Goal: Task Accomplishment & Management: Manage account settings

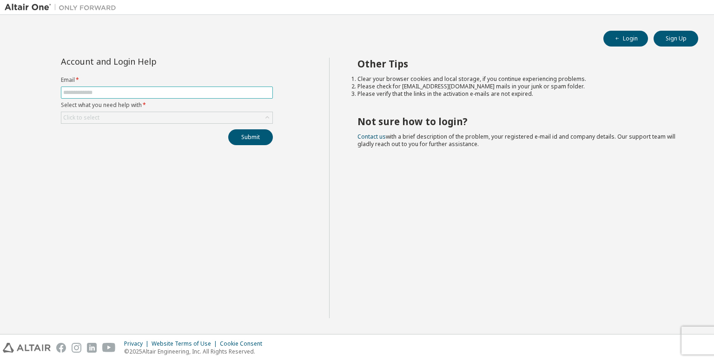
click at [119, 95] on input "text" at bounding box center [166, 92] width 207 height 7
type input "**********"
click at [124, 117] on div "Click to select" at bounding box center [166, 117] width 211 height 11
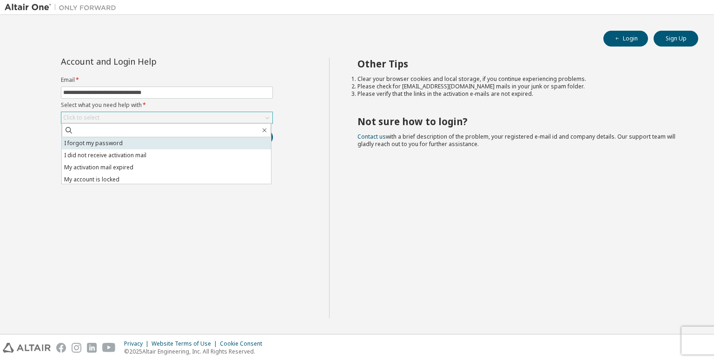
click at [121, 144] on li "I forgot my password" at bounding box center [166, 143] width 209 height 12
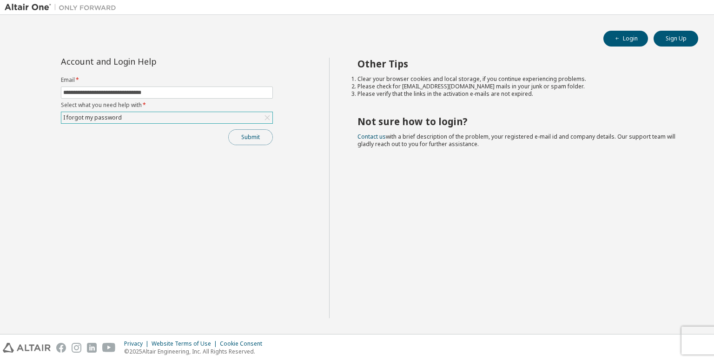
click at [257, 139] on button "Submit" at bounding box center [250, 137] width 45 height 16
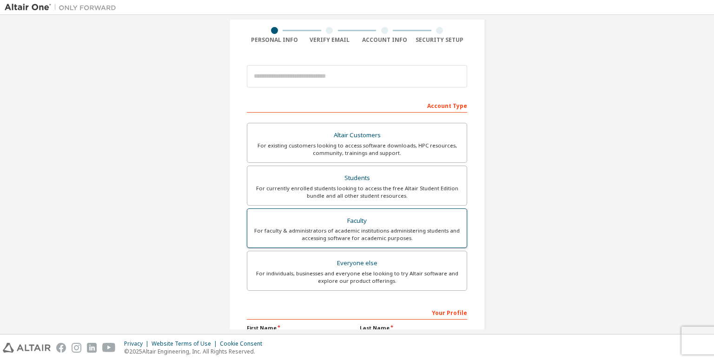
scroll to position [93, 0]
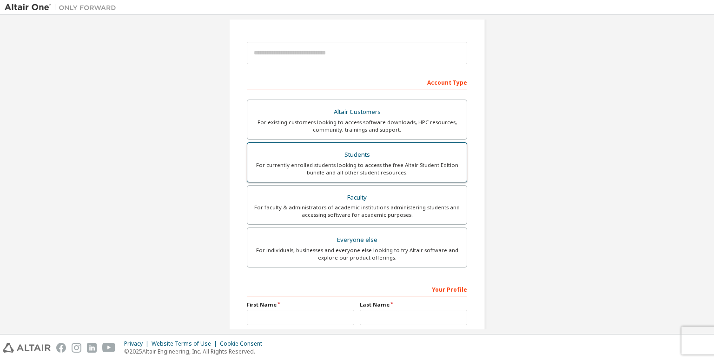
click at [360, 168] on div "For currently enrolled students looking to access the free Altair Student Editi…" at bounding box center [357, 168] width 208 height 15
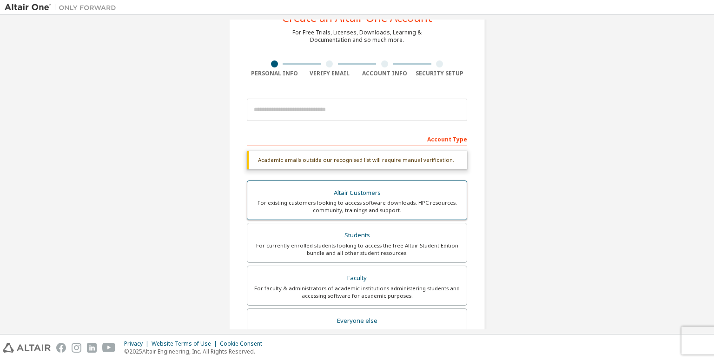
scroll to position [0, 0]
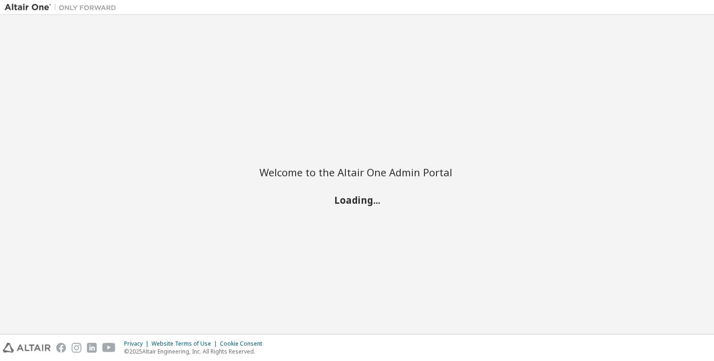
click at [159, 31] on div "Welcome to the Altair One Admin Portal Loading..." at bounding box center [357, 175] width 705 height 310
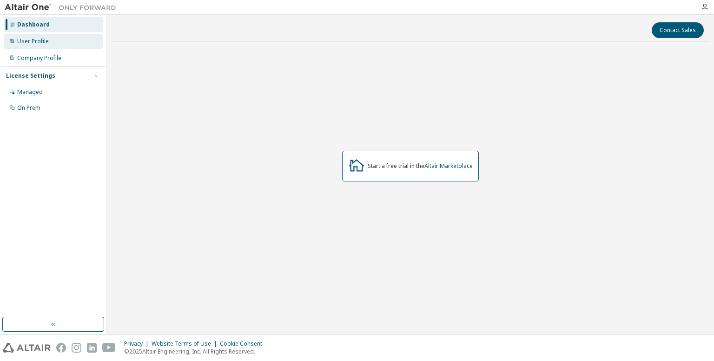
click at [41, 47] on div "User Profile" at bounding box center [53, 41] width 99 height 15
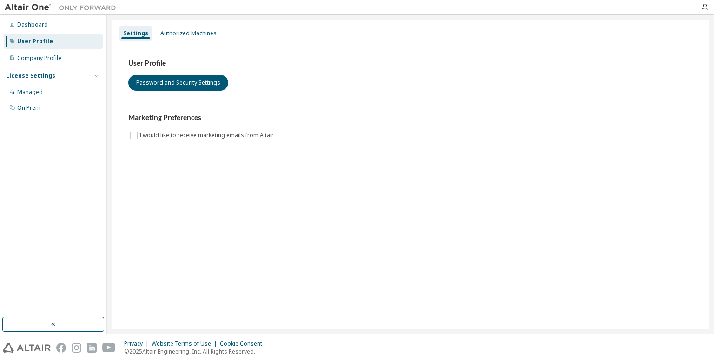
click at [41, 48] on div "User Profile" at bounding box center [53, 41] width 99 height 15
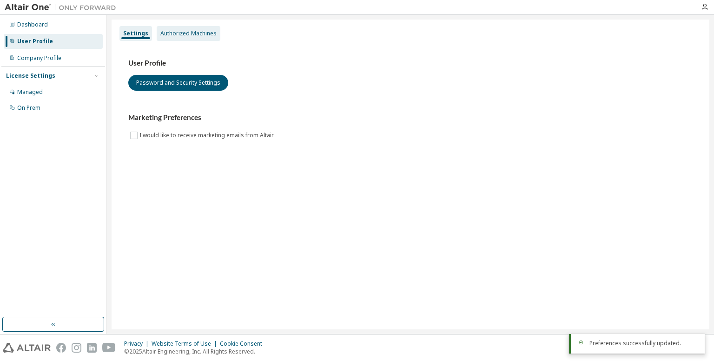
click at [175, 36] on div "Authorized Machines" at bounding box center [188, 33] width 56 height 7
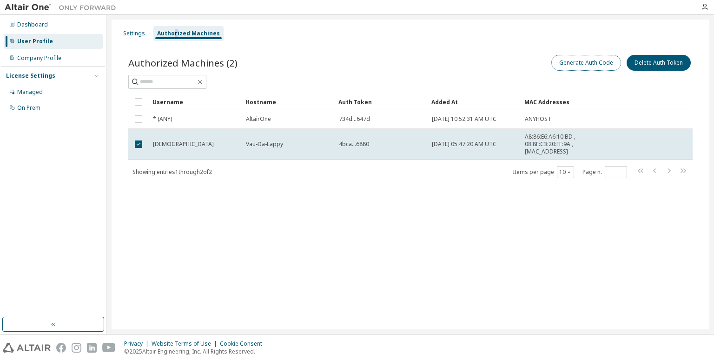
click at [577, 60] on button "Generate Auth Code" at bounding box center [587, 63] width 70 height 16
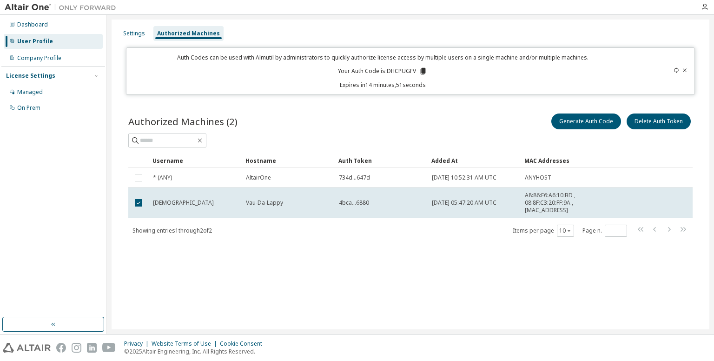
click at [425, 69] on icon at bounding box center [423, 71] width 5 height 7
